Goal: Information Seeking & Learning: Learn about a topic

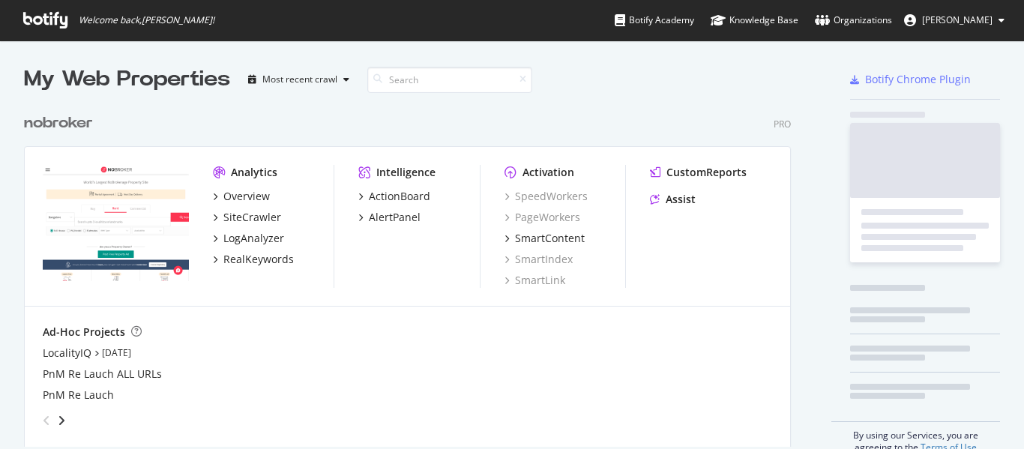
scroll to position [341, 768]
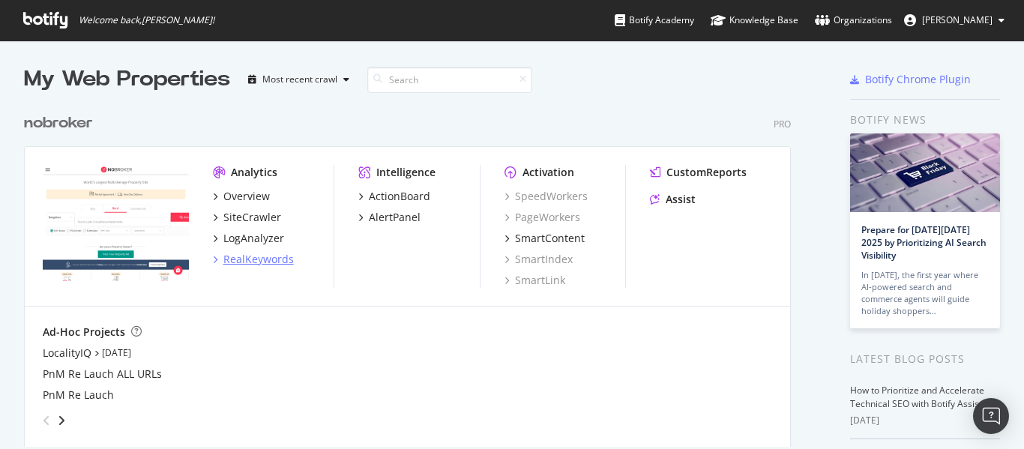
click at [230, 265] on div "RealKeywords" at bounding box center [258, 259] width 70 height 15
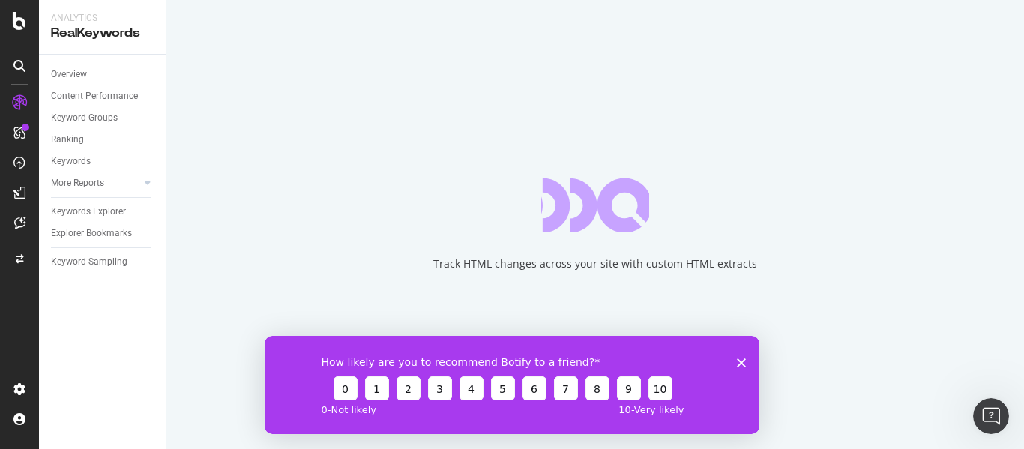
click at [735, 361] on div "How likely are you to recommend Botify to a friend? 0 1 2 3 4 5 6 7 8 9 10 0 - …" at bounding box center [512, 384] width 495 height 98
click at [741, 358] on icon "Close survey" at bounding box center [741, 362] width 9 height 9
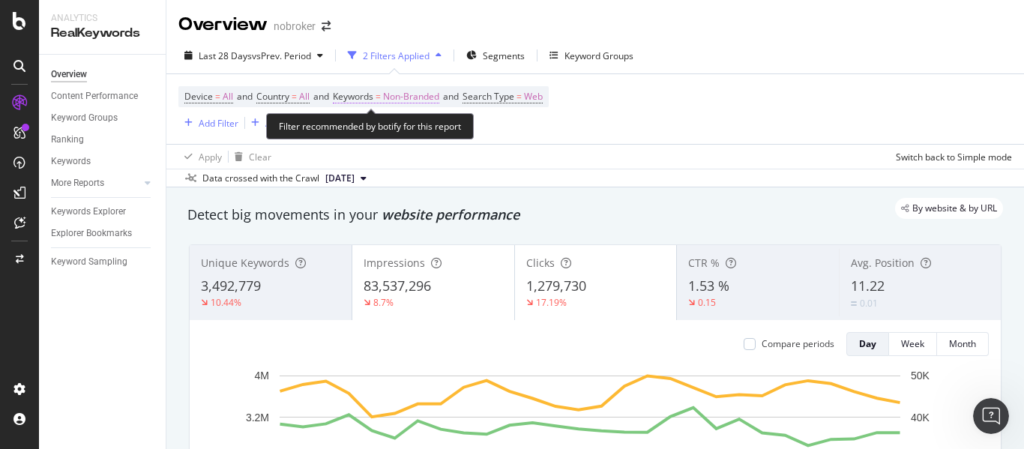
click at [432, 97] on span "Non-Branded" at bounding box center [411, 96] width 56 height 21
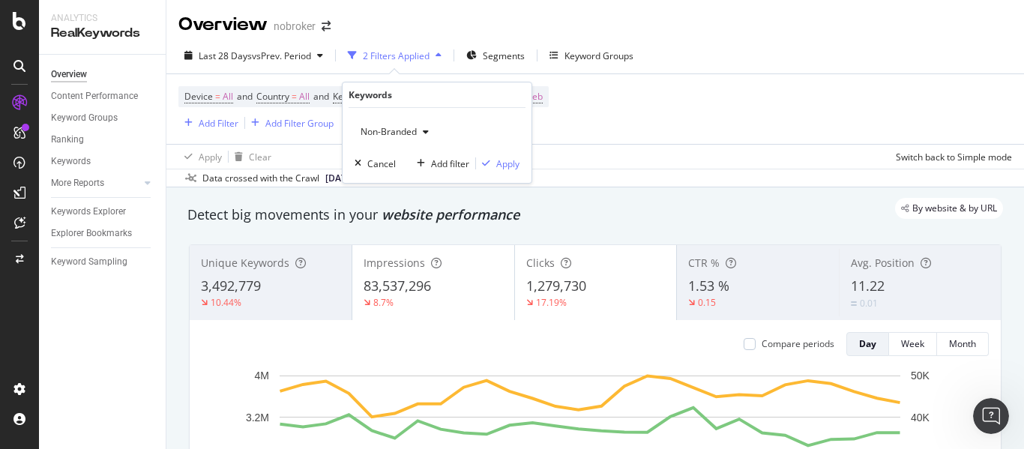
click at [382, 129] on span "Non-Branded" at bounding box center [386, 131] width 62 height 13
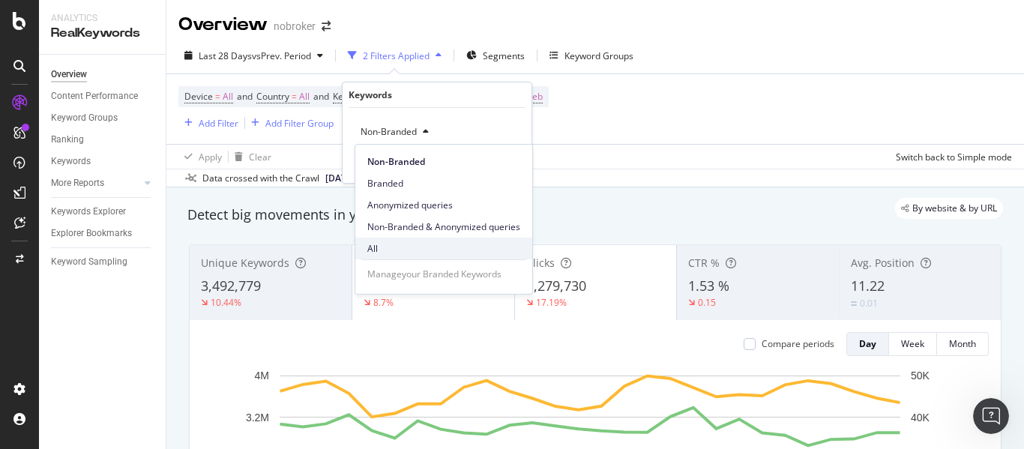
click at [374, 238] on div "All" at bounding box center [443, 249] width 177 height 22
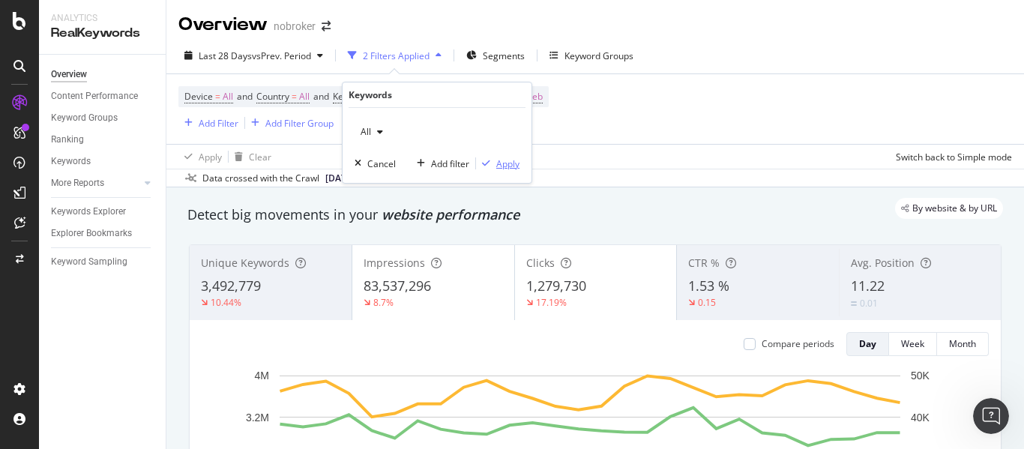
click at [513, 158] on div "Apply" at bounding box center [507, 163] width 23 height 13
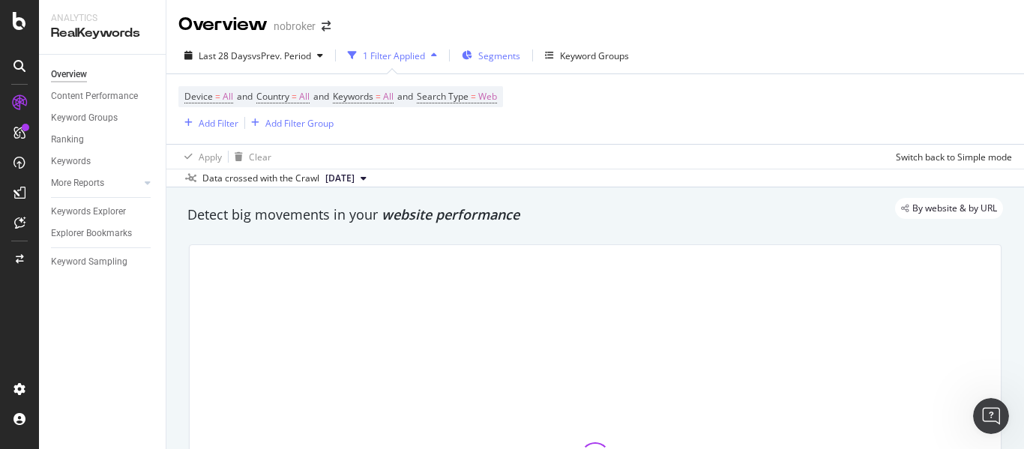
click at [488, 55] on span "Segments" at bounding box center [499, 55] width 42 height 13
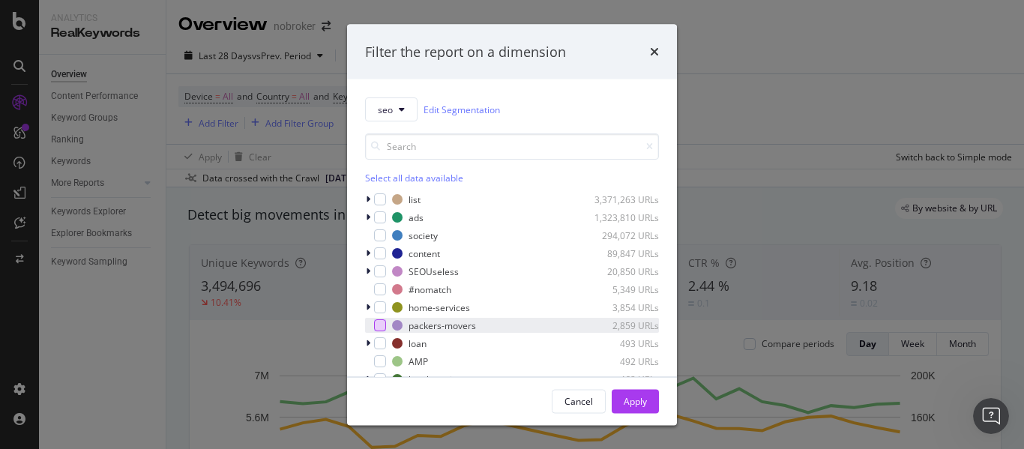
click at [383, 328] on div "modal" at bounding box center [380, 325] width 12 height 12
click at [627, 403] on div "Apply" at bounding box center [635, 400] width 23 height 13
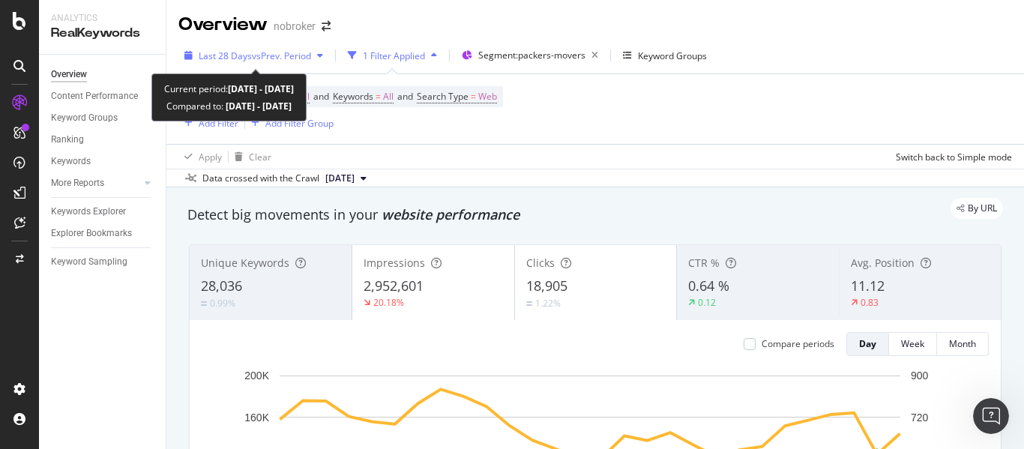
click at [275, 59] on span "vs Prev. Period" at bounding box center [281, 55] width 59 height 13
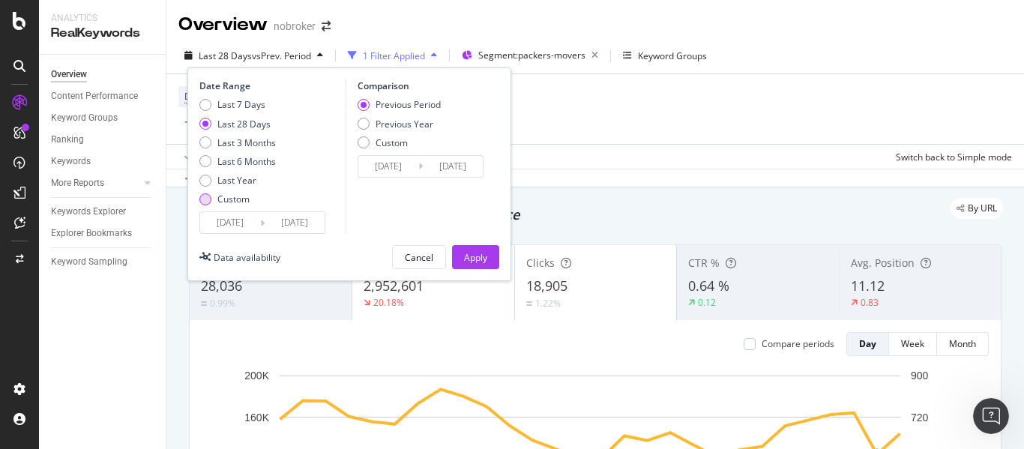
click at [211, 196] on div "Custom" at bounding box center [205, 199] width 12 height 12
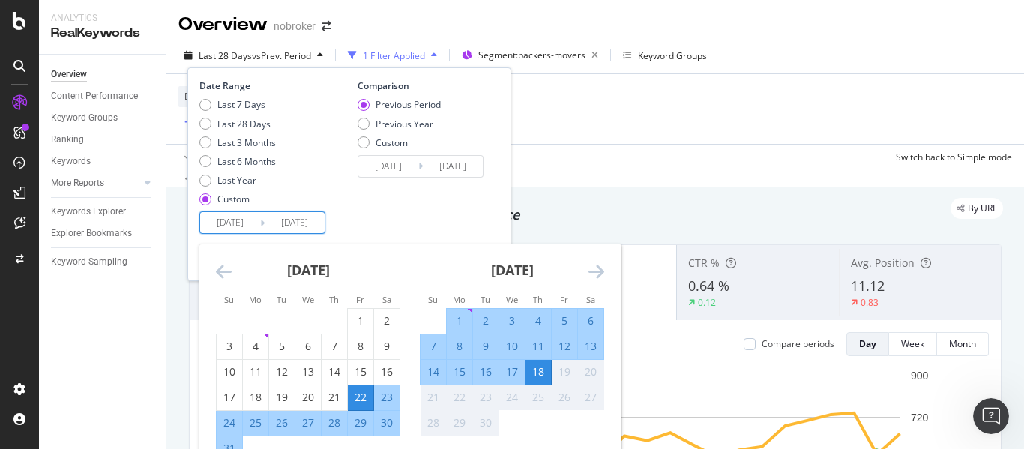
click at [231, 223] on input "[DATE]" at bounding box center [230, 222] width 60 height 21
click at [462, 319] on div "1" at bounding box center [459, 320] width 25 height 15
type input "[DATE]"
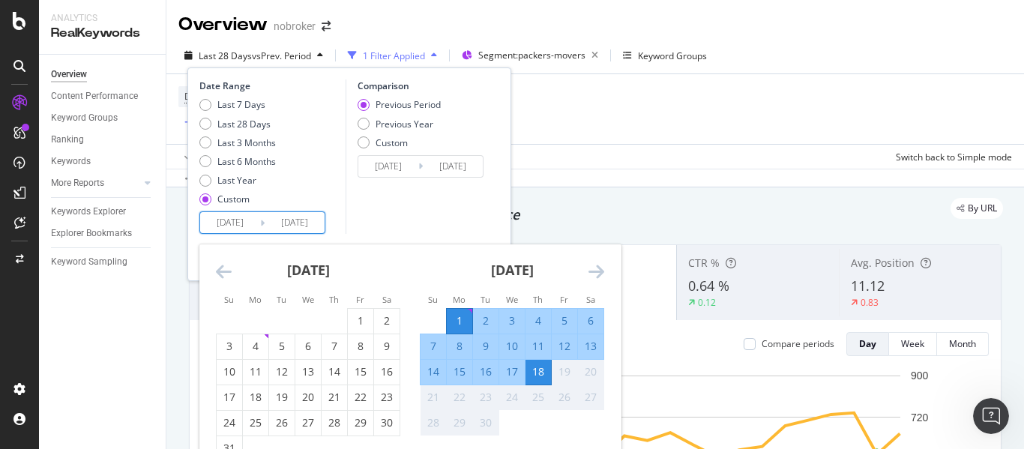
click at [545, 367] on div "18" at bounding box center [537, 371] width 25 height 15
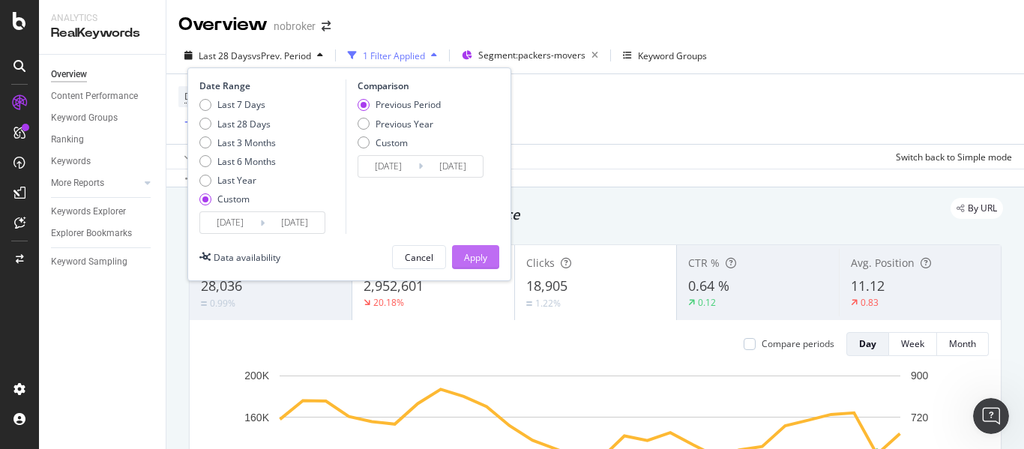
click at [490, 259] on button "Apply" at bounding box center [475, 257] width 47 height 24
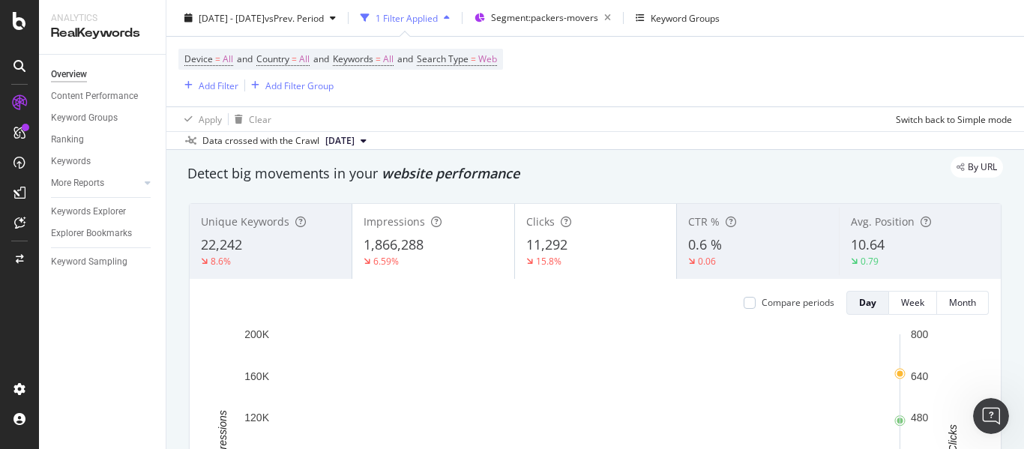
scroll to position [75, 0]
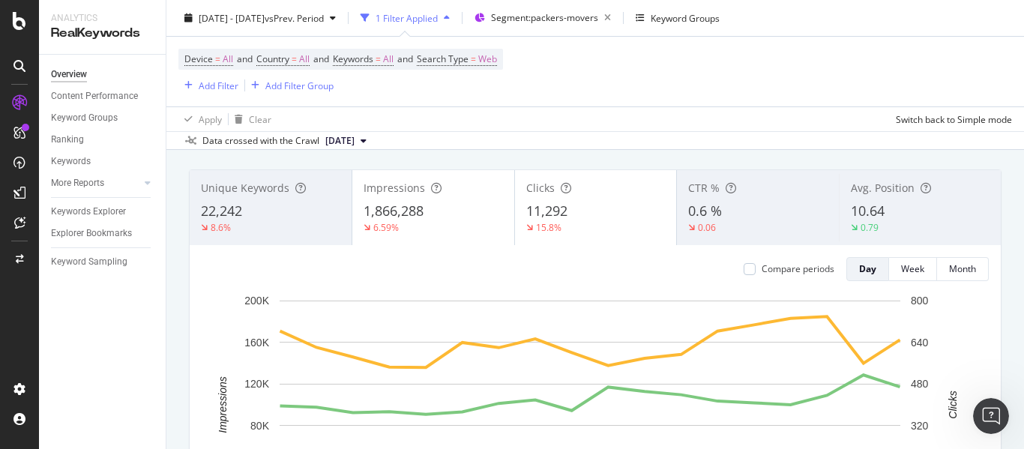
click at [441, 223] on div "6.59%" at bounding box center [433, 227] width 139 height 13
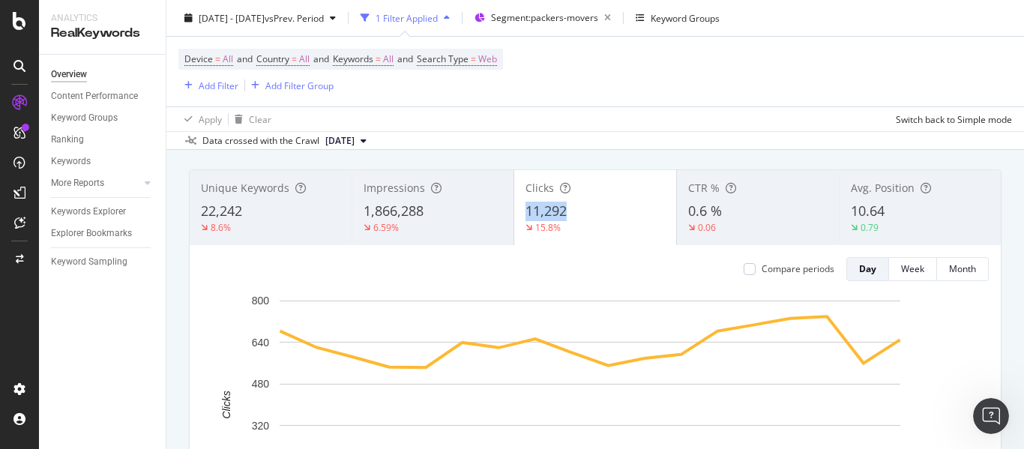
drag, startPoint x: 510, startPoint y: 210, endPoint x: 575, endPoint y: 210, distance: 65.2
click at [575, 210] on div "Clicks 11,292 15.8%" at bounding box center [595, 207] width 162 height 67
copy span "11,292"
click at [224, 88] on div "Add Filter" at bounding box center [219, 85] width 40 height 13
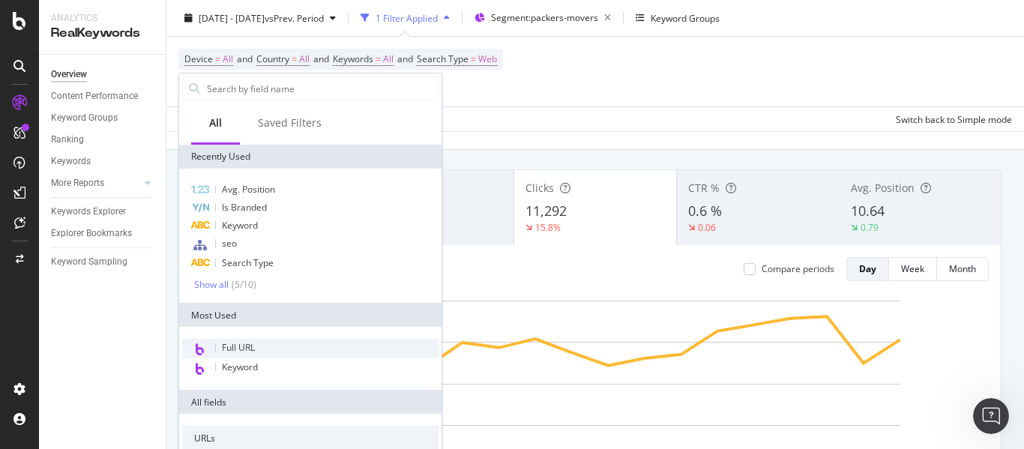
click at [260, 346] on div "Full URL" at bounding box center [310, 348] width 256 height 19
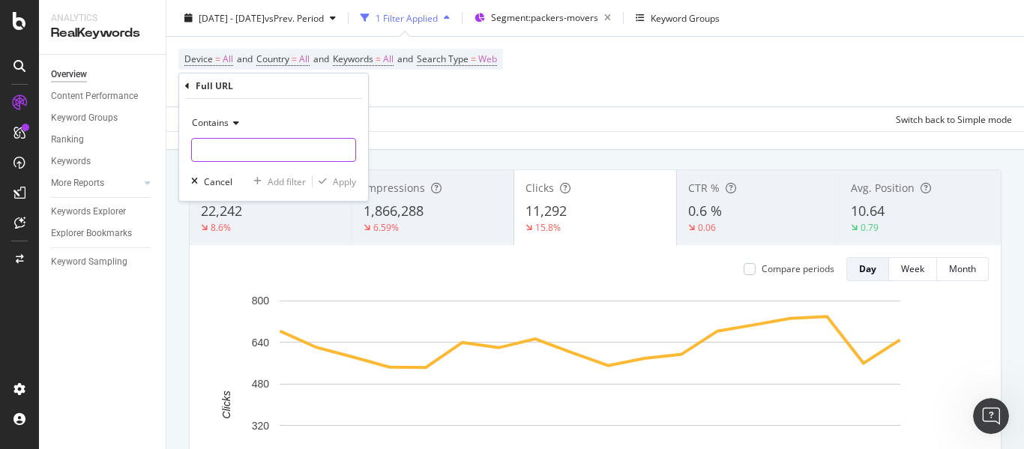
click at [230, 153] on input "text" at bounding box center [273, 150] width 163 height 24
click at [218, 119] on span "Contains" at bounding box center [210, 122] width 37 height 13
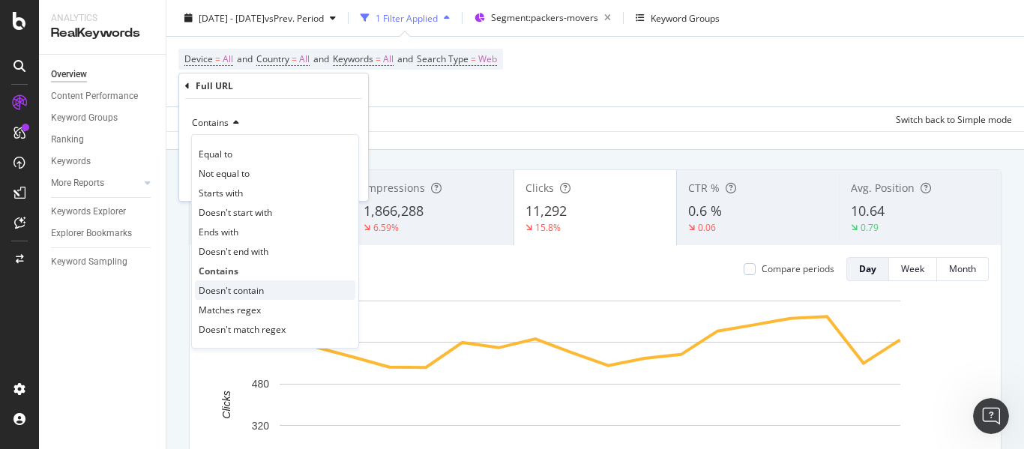
click at [232, 293] on span "Doesn't contain" at bounding box center [231, 290] width 65 height 13
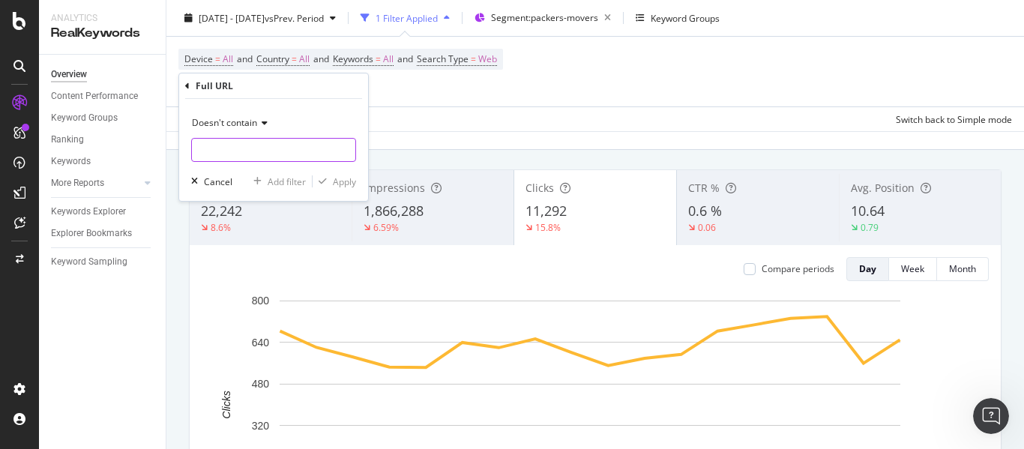
click at [212, 151] on input "text" at bounding box center [273, 150] width 163 height 24
type input "guide"
click at [355, 185] on div "Apply" at bounding box center [344, 181] width 23 height 13
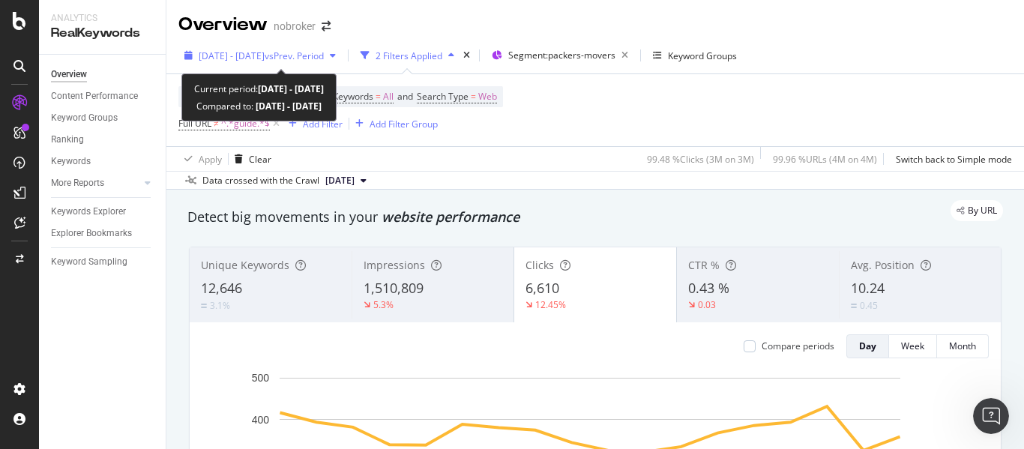
click at [265, 59] on span "[DATE] - [DATE]" at bounding box center [232, 55] width 66 height 13
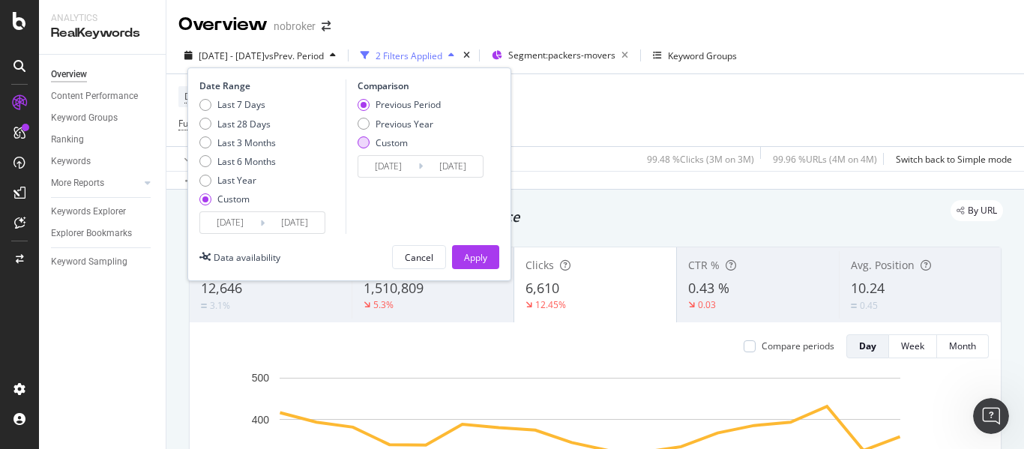
click at [363, 145] on div "Custom" at bounding box center [364, 142] width 12 height 12
click at [383, 162] on input "[DATE]" at bounding box center [388, 166] width 60 height 21
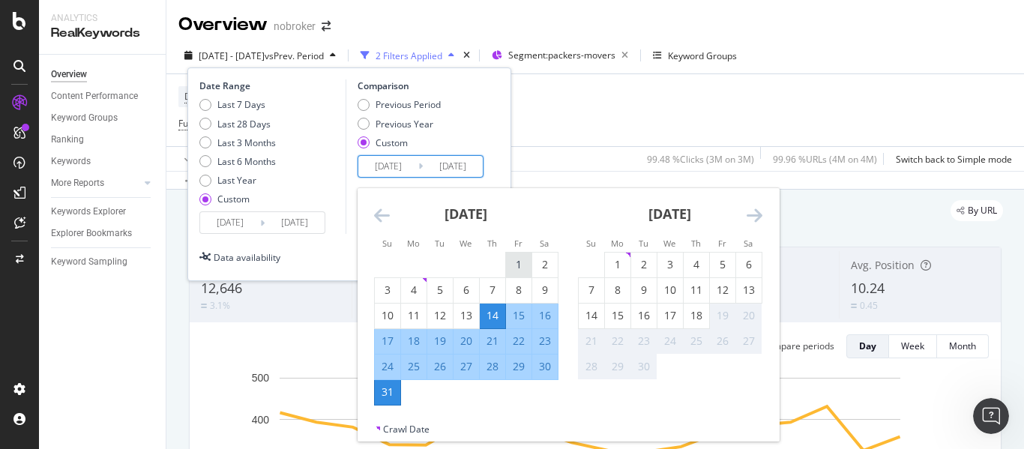
click at [515, 266] on div "1" at bounding box center [518, 264] width 25 height 15
type input "[DATE]"
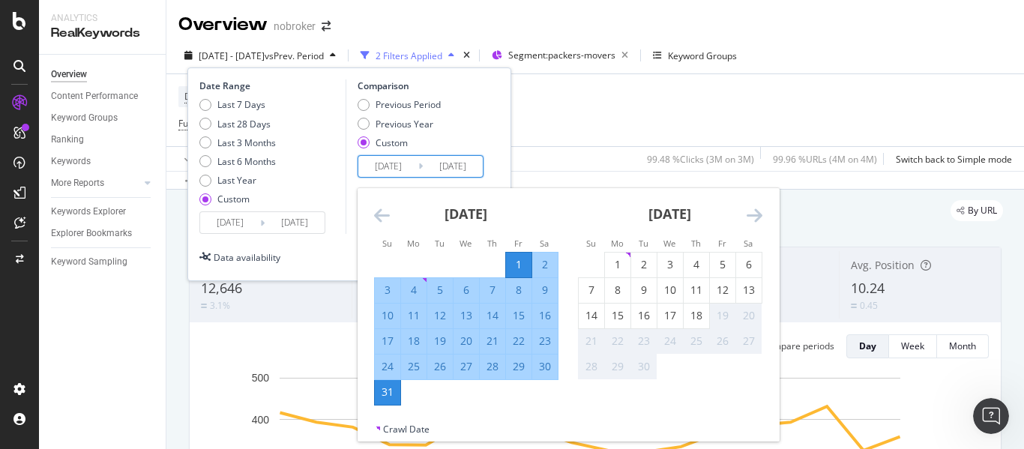
click at [415, 337] on div "18" at bounding box center [413, 341] width 25 height 15
type input "[DATE]"
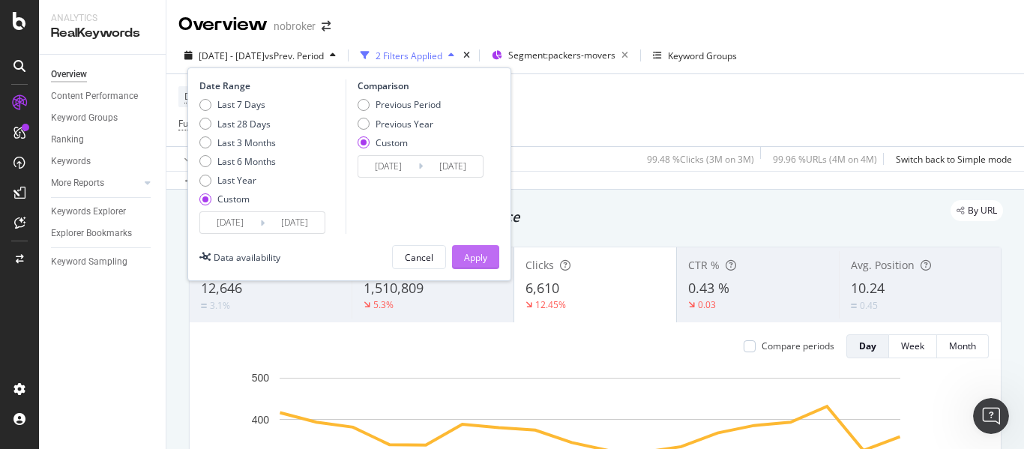
click at [477, 253] on div "Apply" at bounding box center [475, 257] width 23 height 13
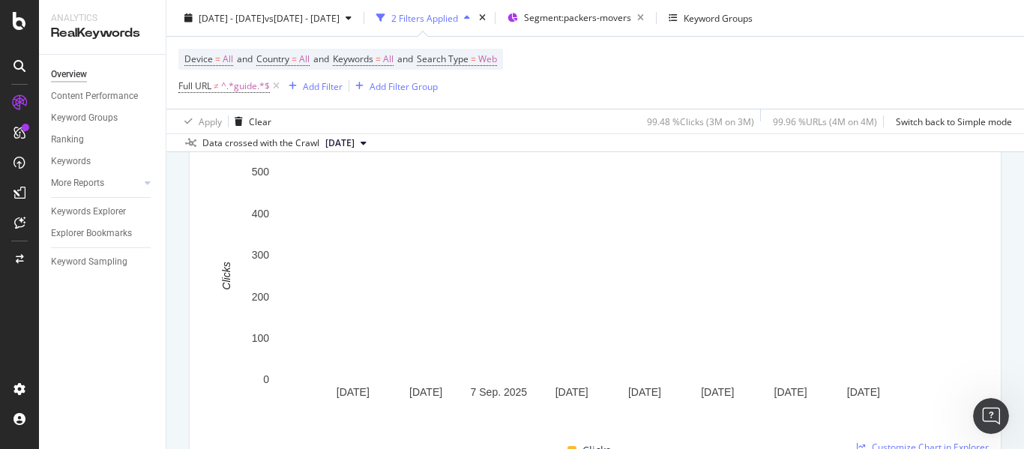
scroll to position [174, 0]
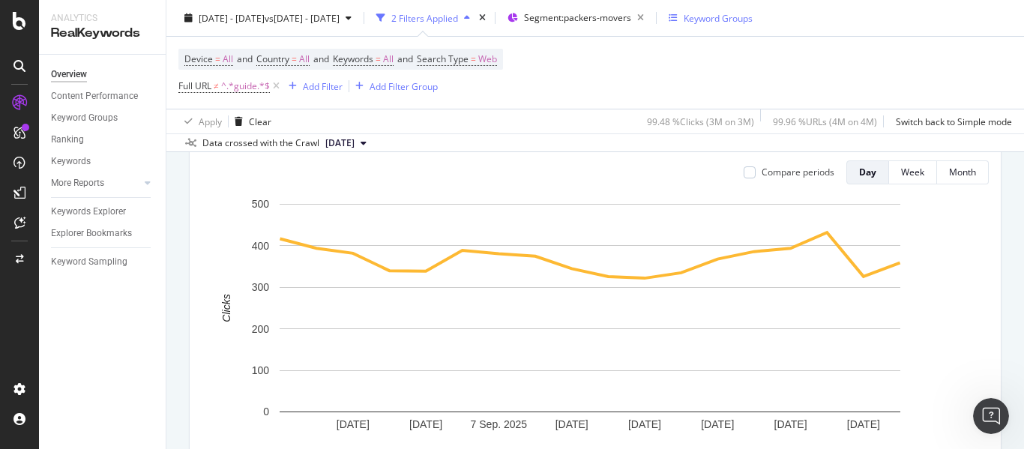
click at [753, 18] on div "Keyword Groups" at bounding box center [718, 17] width 69 height 13
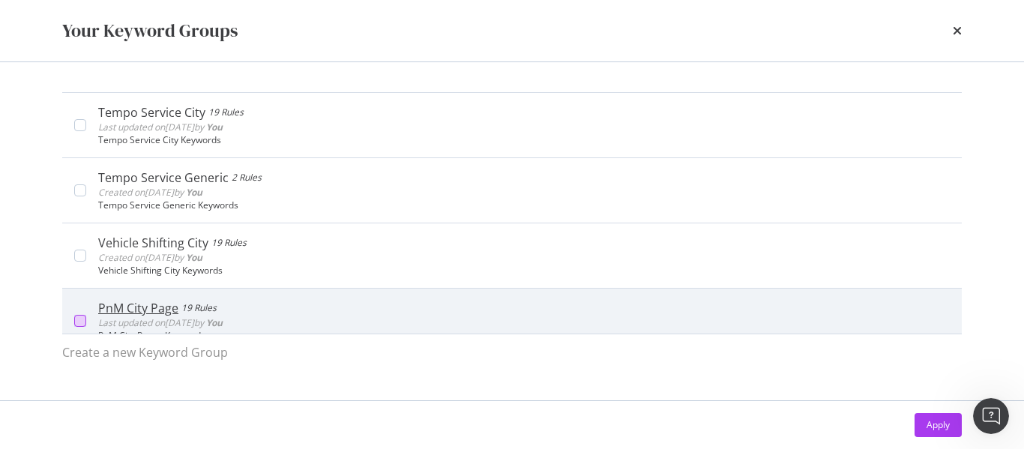
click at [79, 320] on div "modal" at bounding box center [80, 321] width 12 height 12
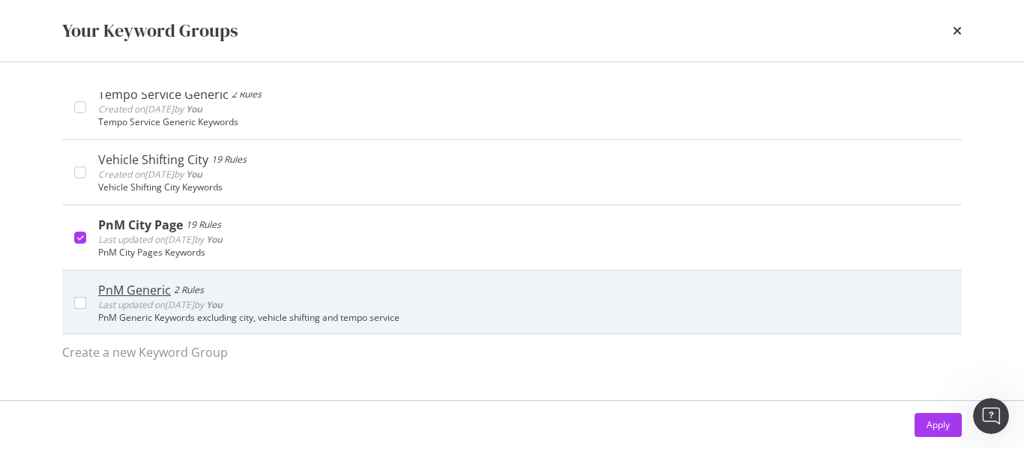
scroll to position [150, 0]
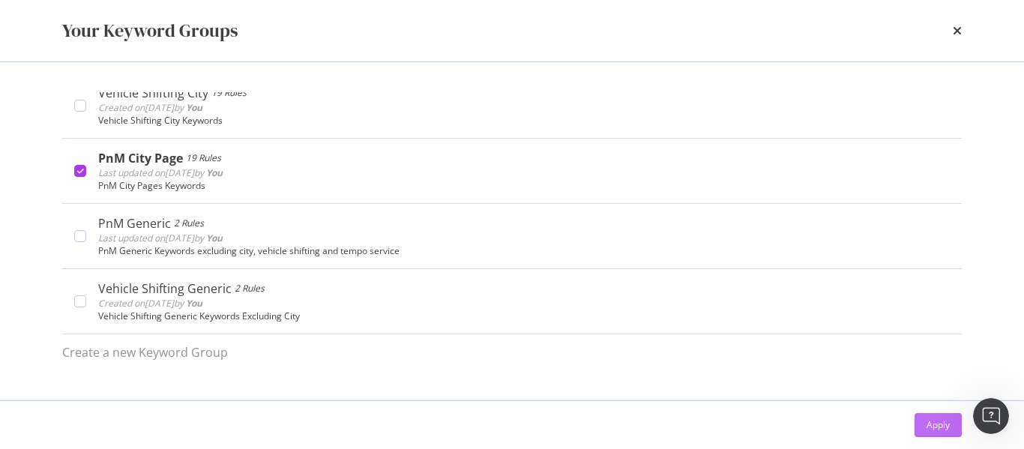
click at [929, 420] on div "Apply" at bounding box center [937, 424] width 23 height 13
